Goal: Transaction & Acquisition: Download file/media

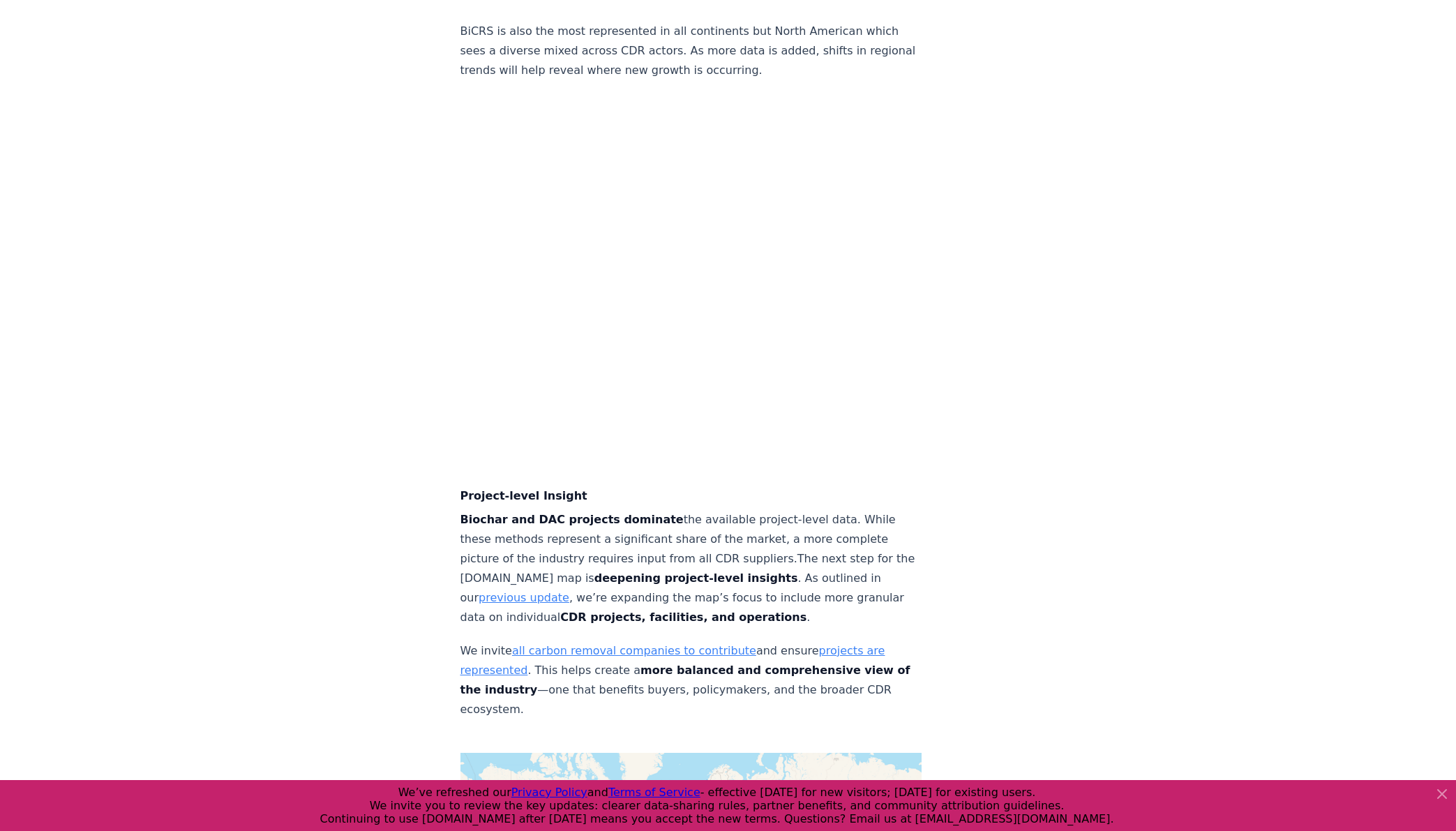
scroll to position [4756, 0]
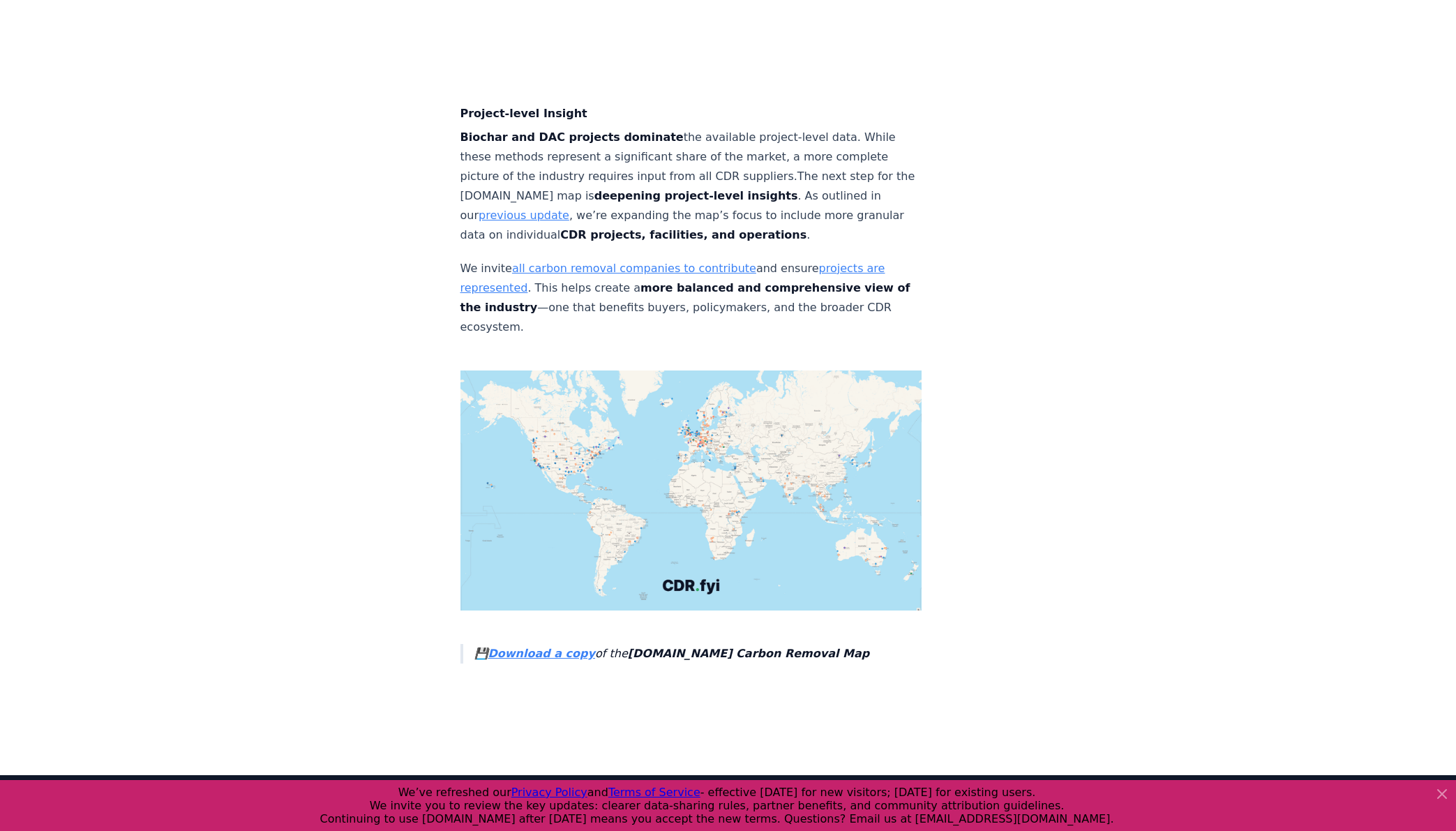
click at [541, 647] on strong "Download a copy" at bounding box center [542, 653] width 107 height 13
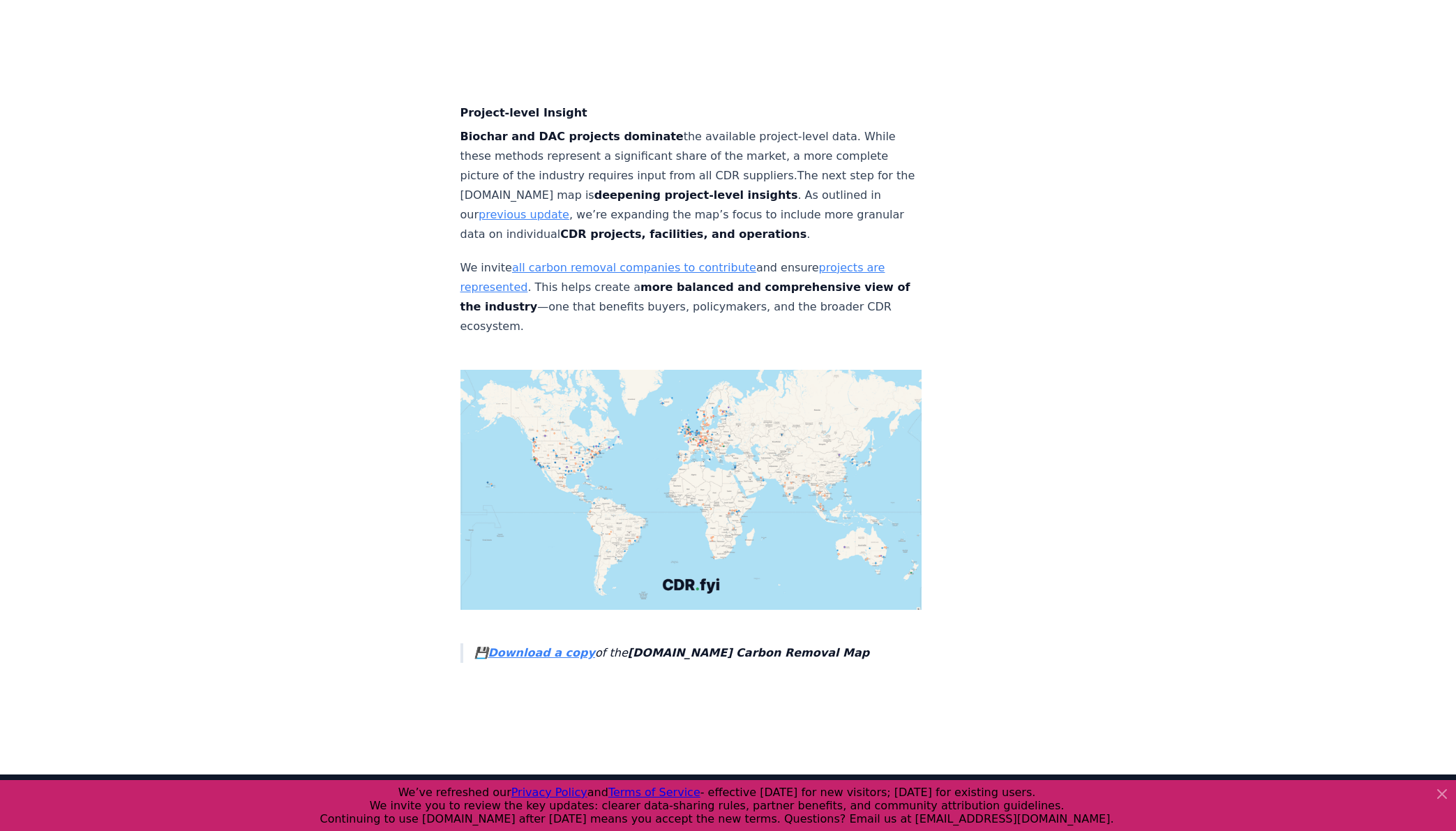
scroll to position [4685, 0]
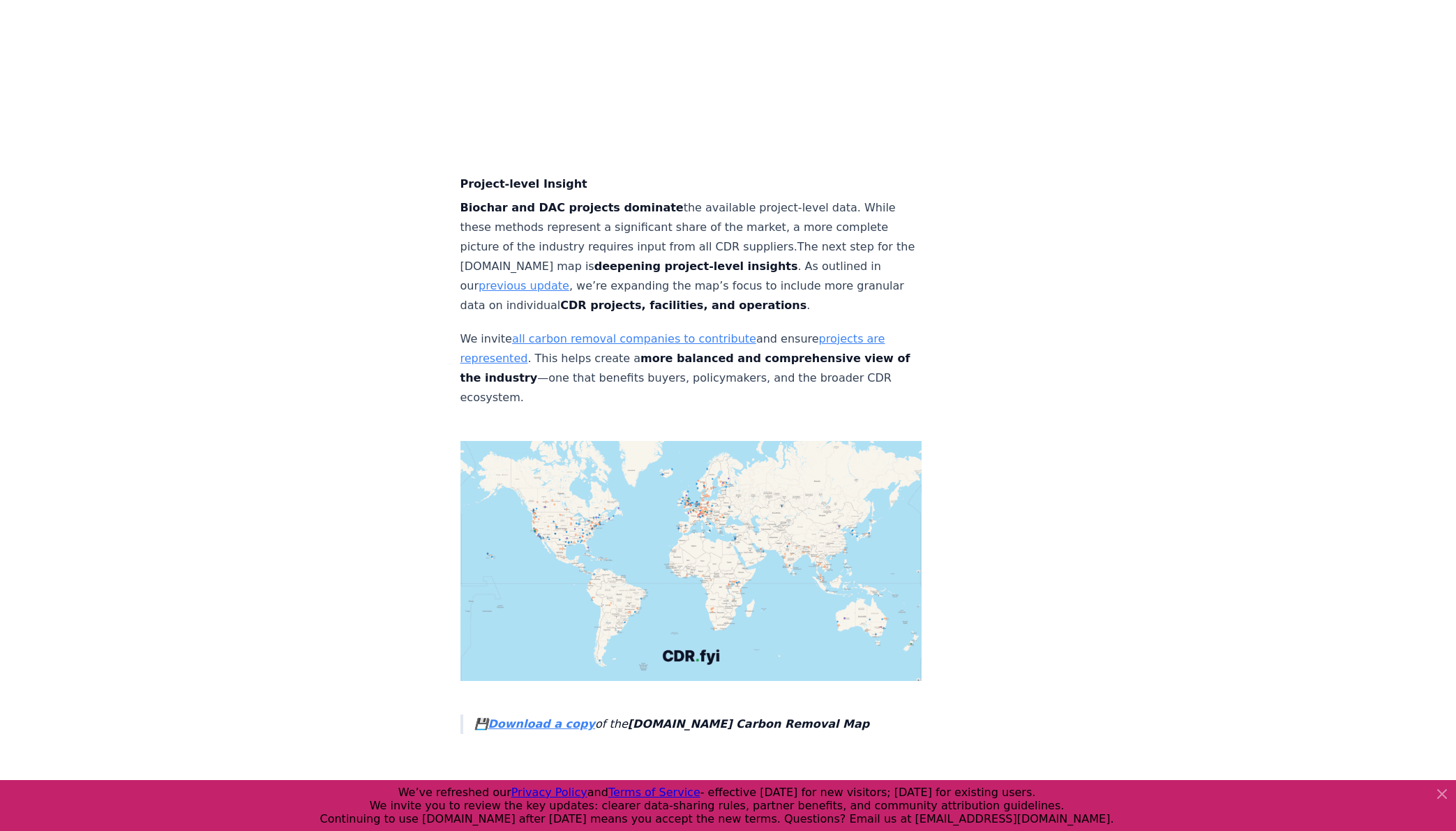
click at [573, 585] on img at bounding box center [692, 561] width 462 height 240
click at [520, 731] on strong "Download a copy" at bounding box center [542, 724] width 107 height 13
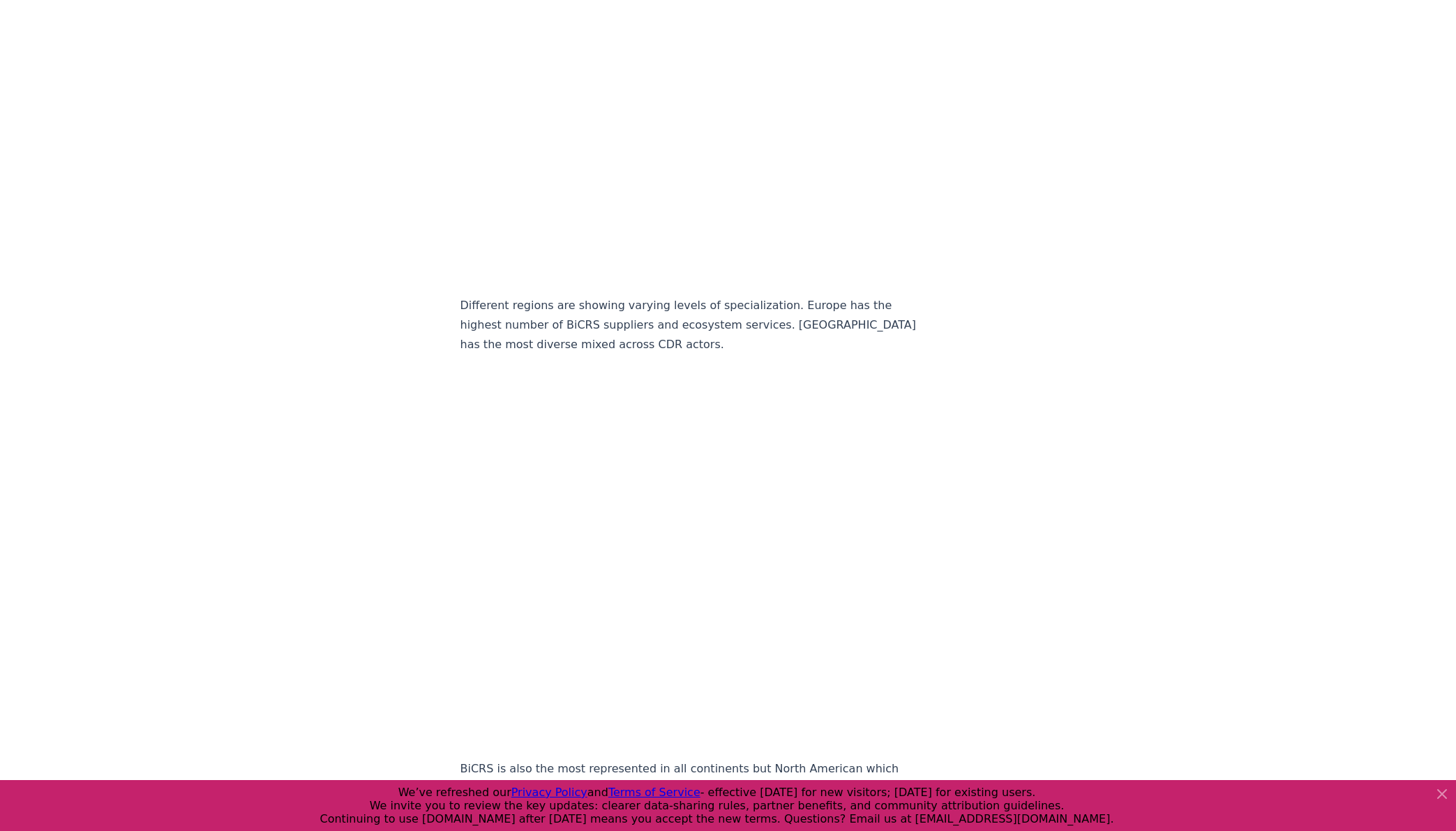
scroll to position [4842, 0]
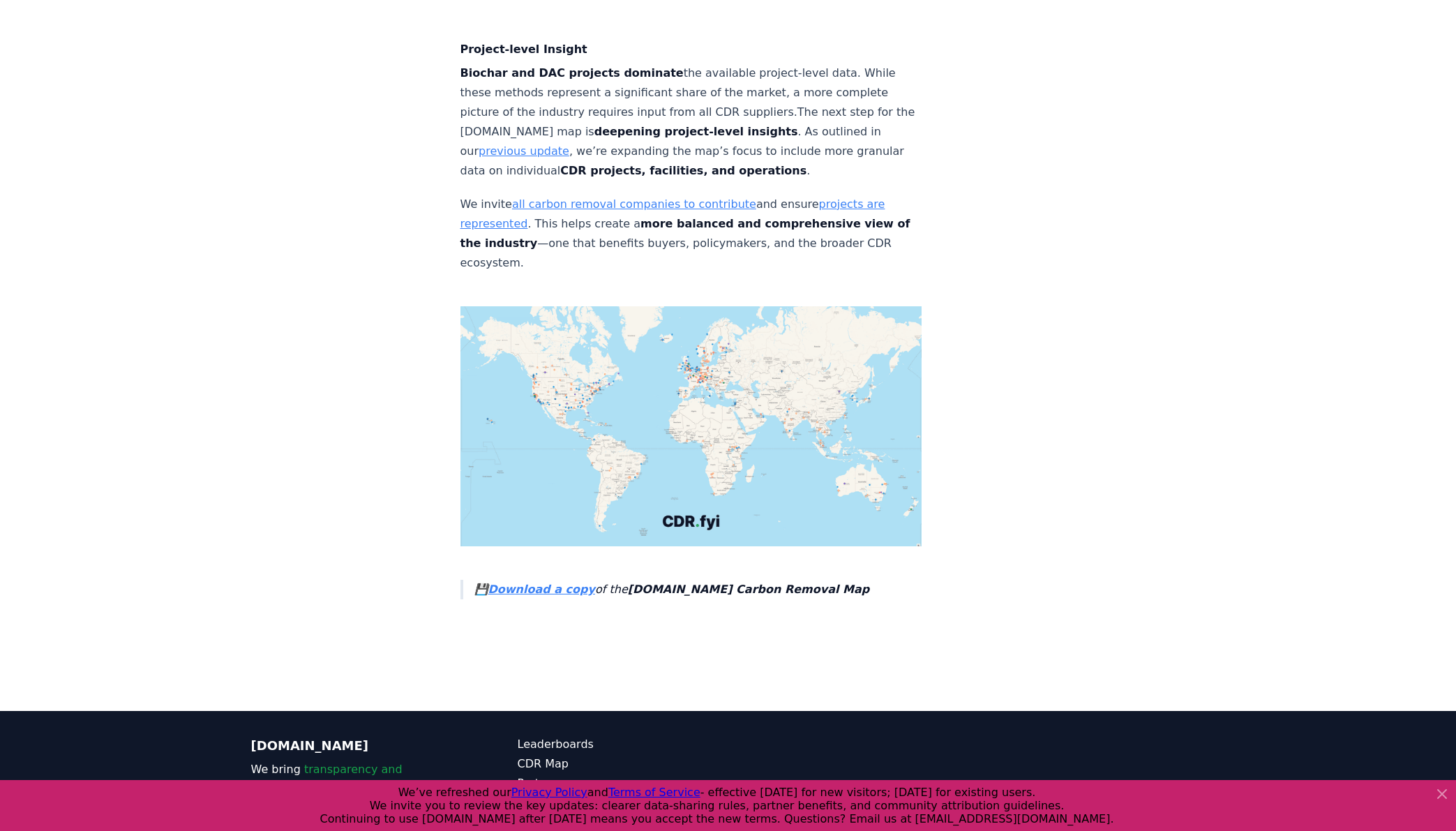
click at [610, 356] on img at bounding box center [692, 426] width 462 height 240
click at [596, 351] on img at bounding box center [692, 426] width 462 height 240
click at [515, 583] on strong "Download a copy" at bounding box center [542, 589] width 107 height 13
